Goal: Information Seeking & Learning: Understand process/instructions

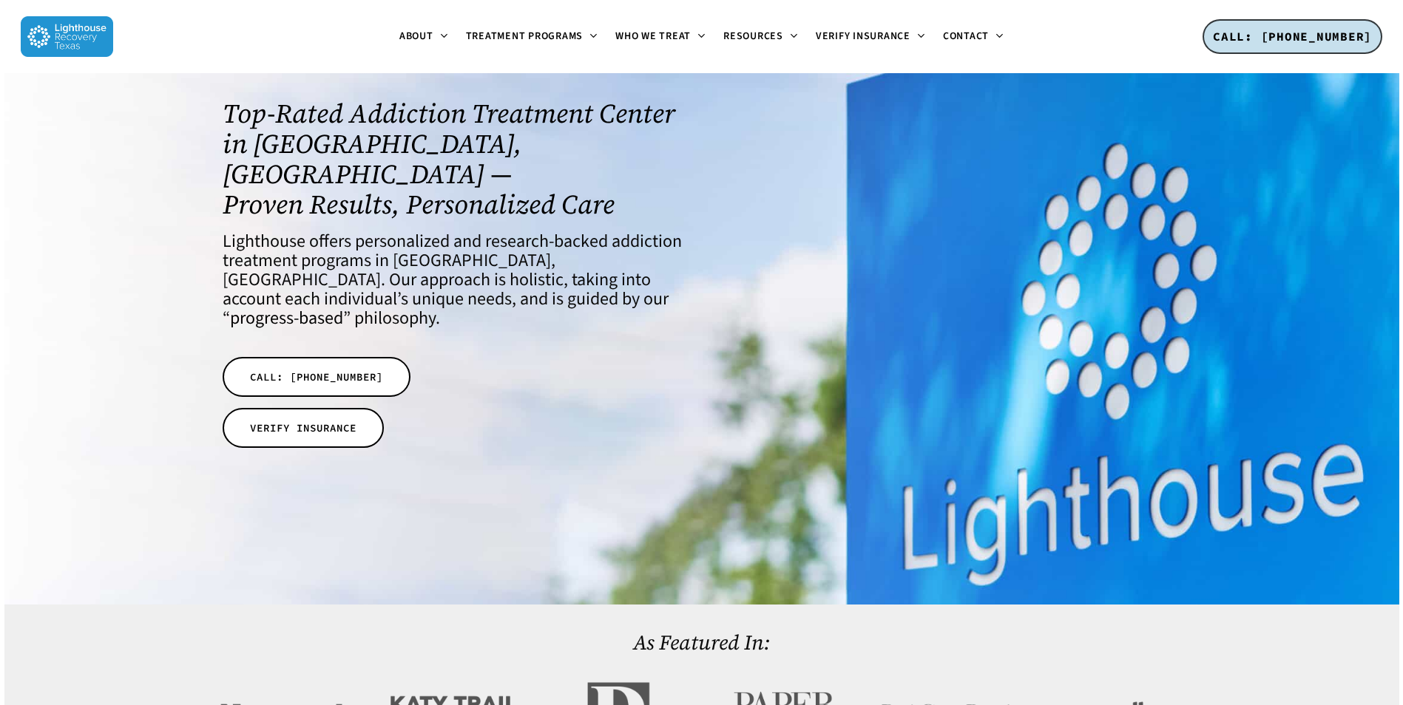
scroll to position [148, 0]
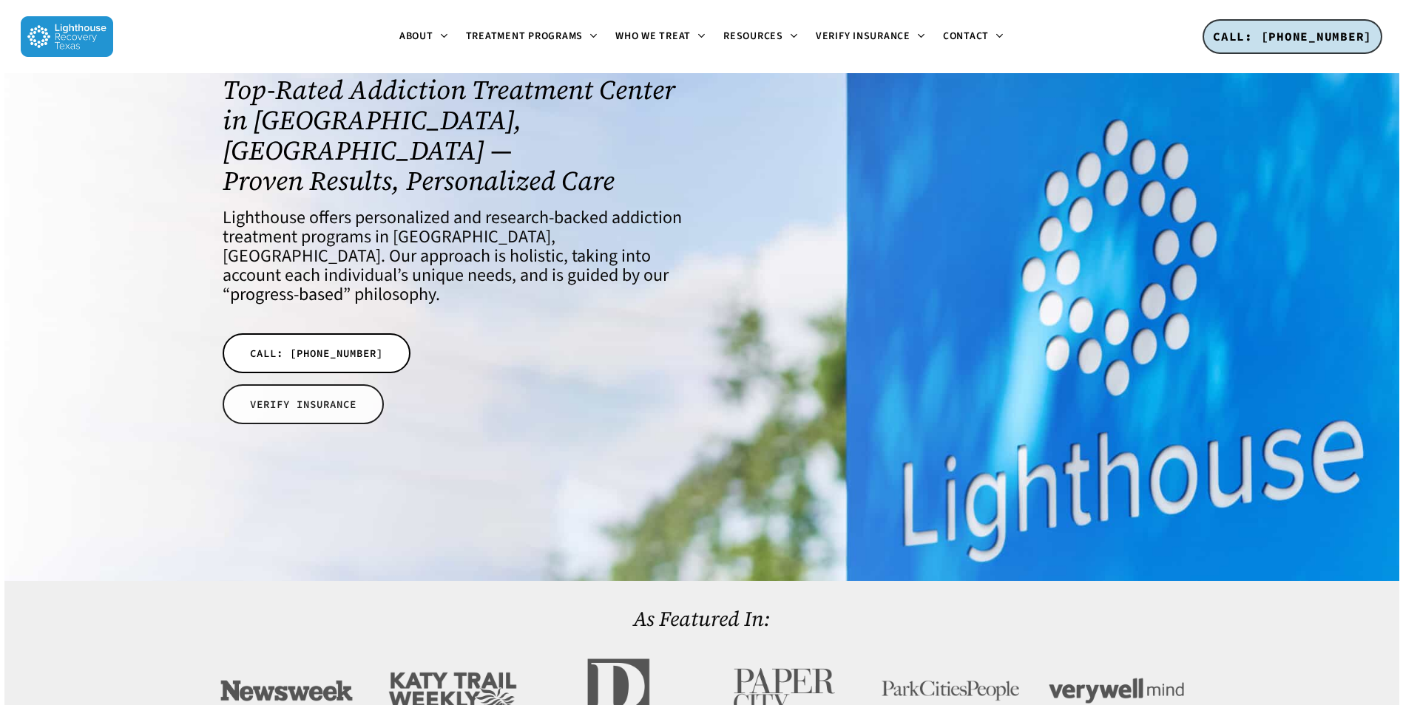
click at [304, 384] on link "VERIFY INSURANCE" at bounding box center [303, 404] width 161 height 40
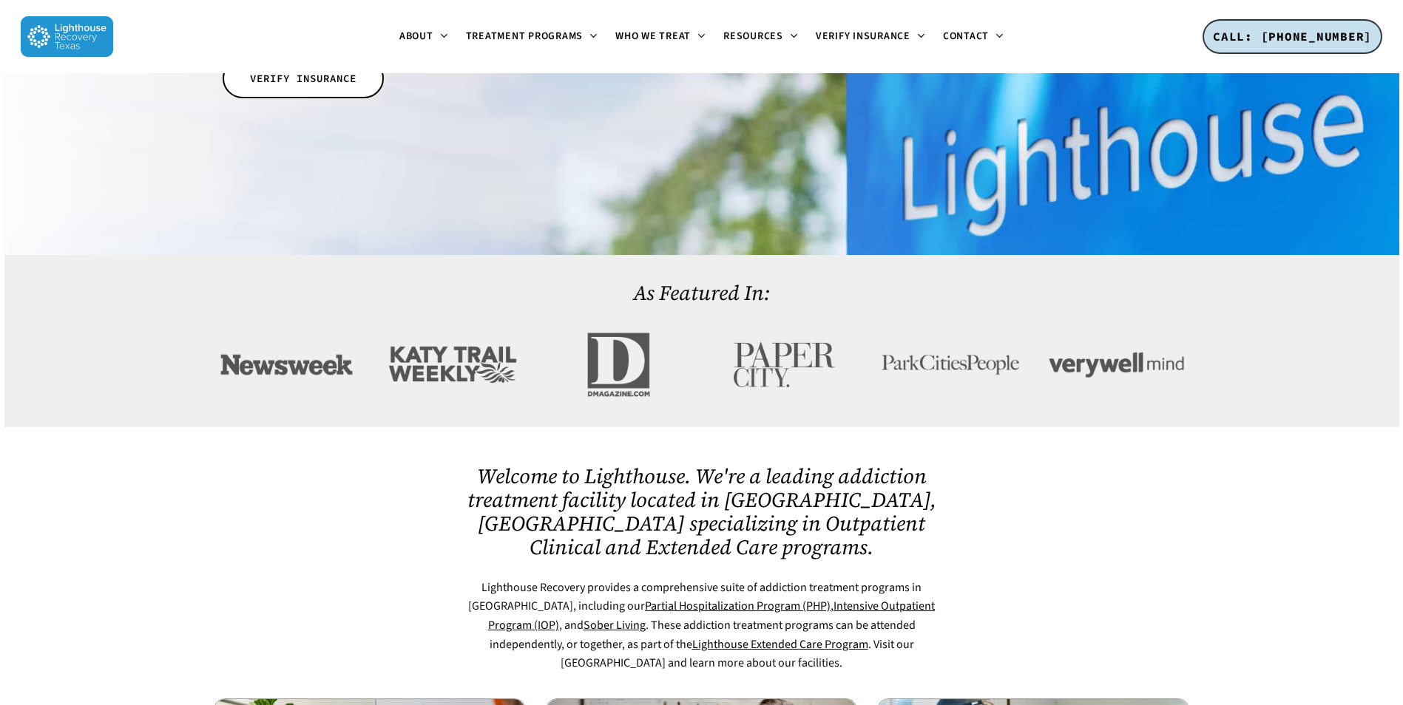
scroll to position [356, 0]
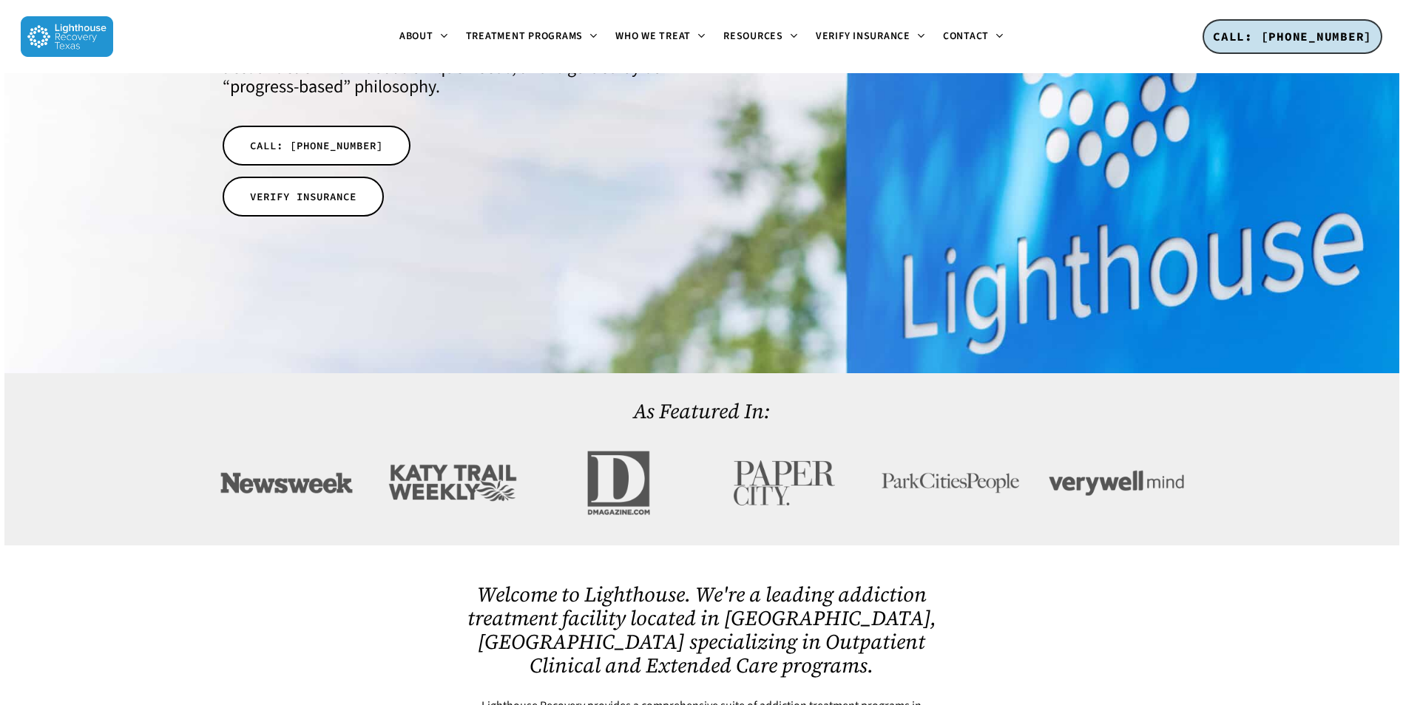
click at [196, 391] on div at bounding box center [701, 459] width 1395 height 172
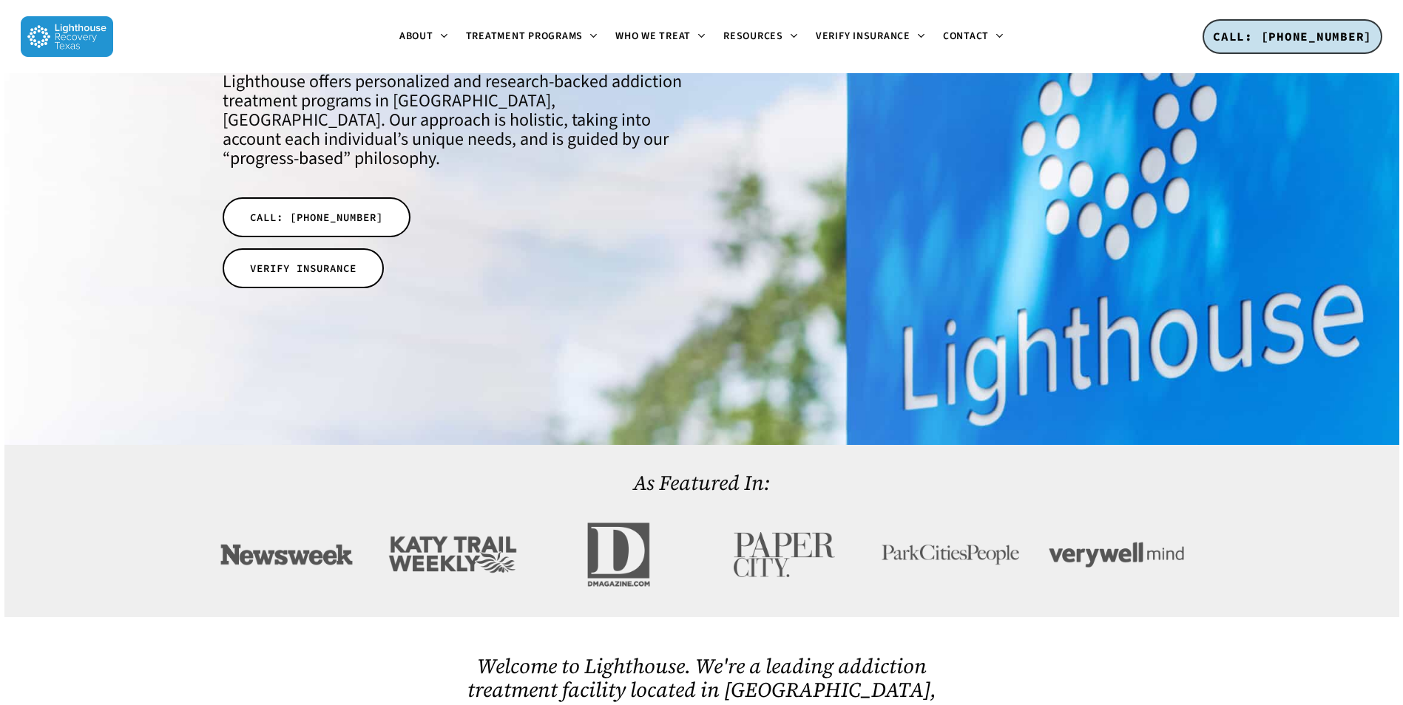
scroll to position [296, 0]
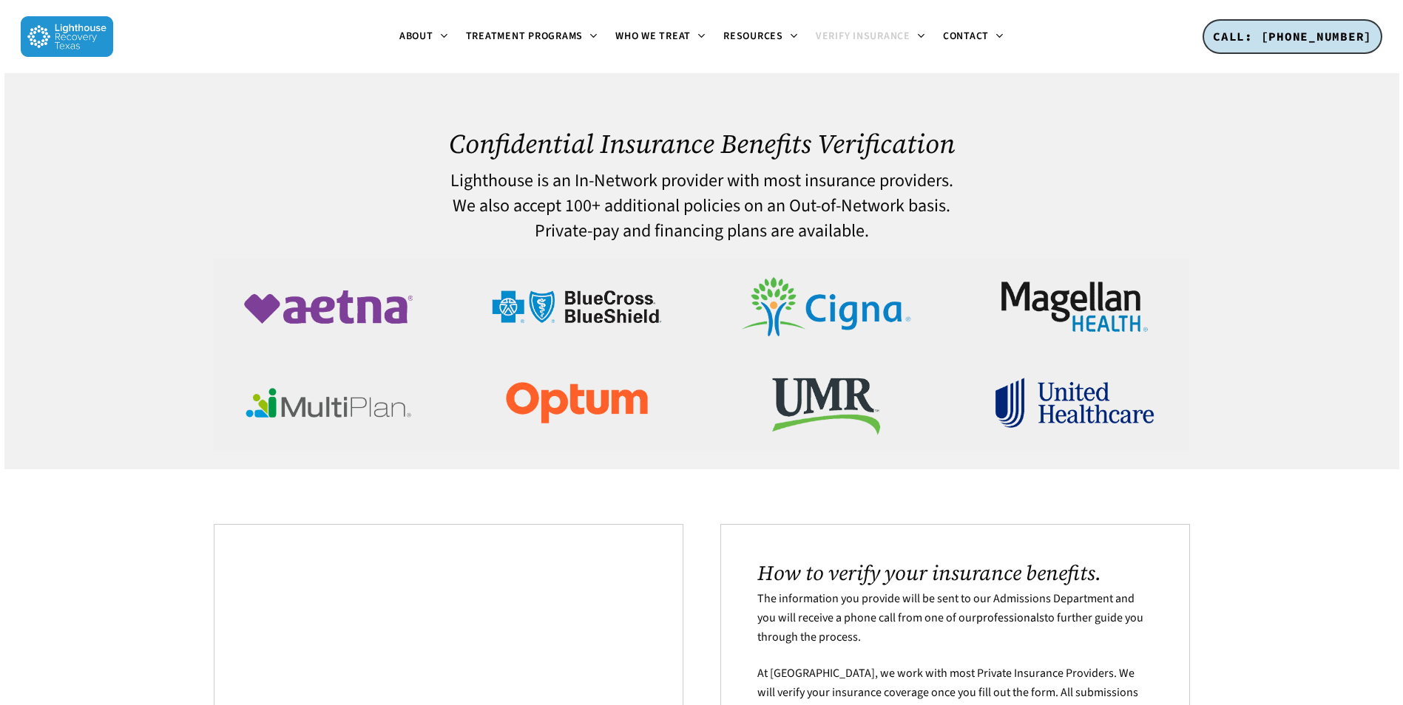
click at [626, 309] on img at bounding box center [577, 307] width 192 height 96
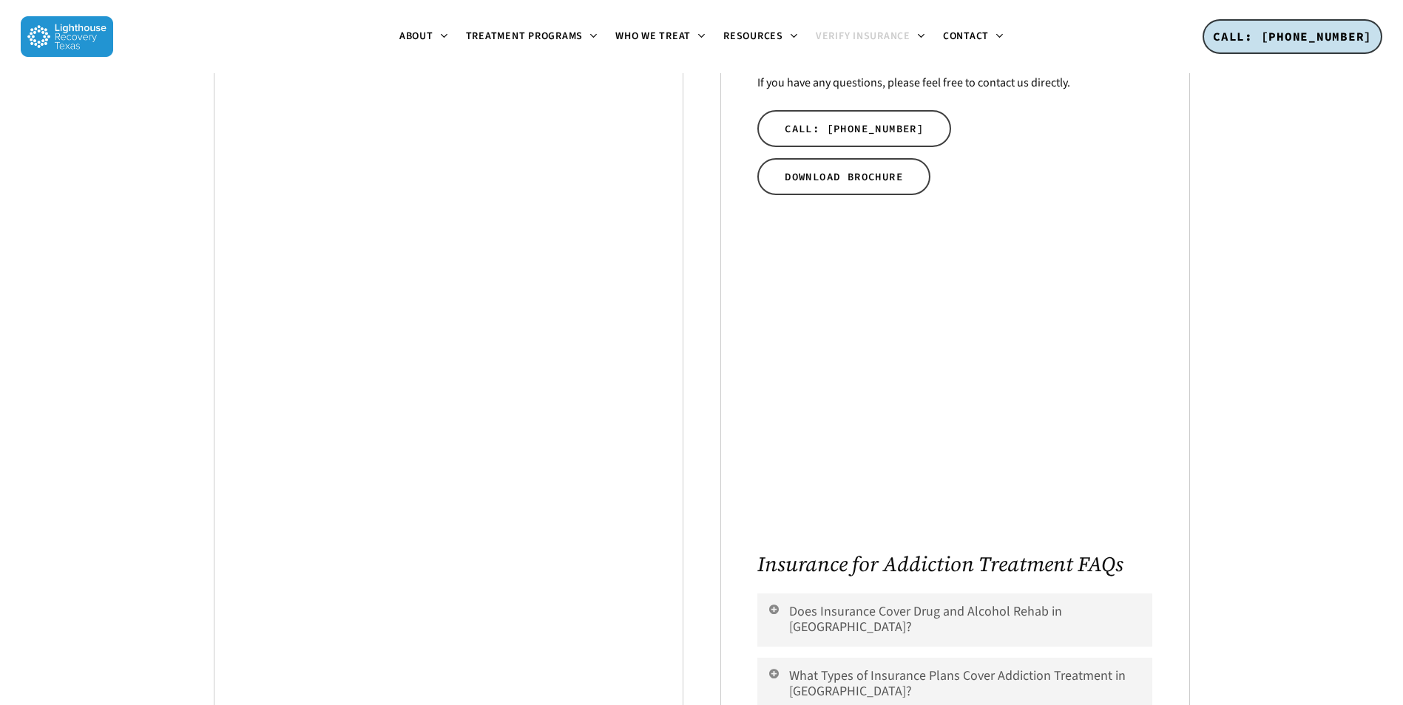
scroll to position [296, 0]
